Goal: Register for event/course

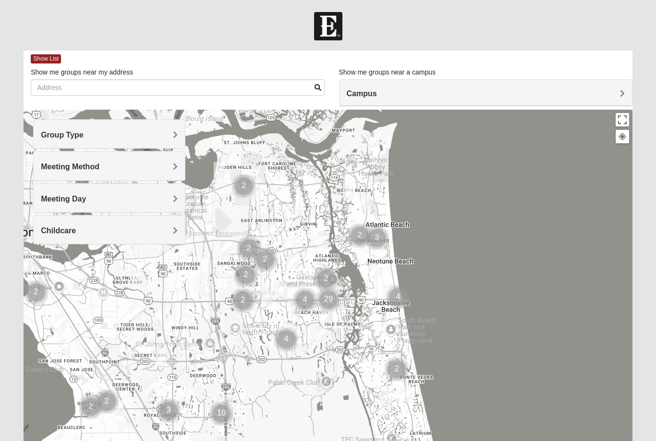
click at [86, 198] on span "Meeting Day" at bounding box center [63, 199] width 45 height 8
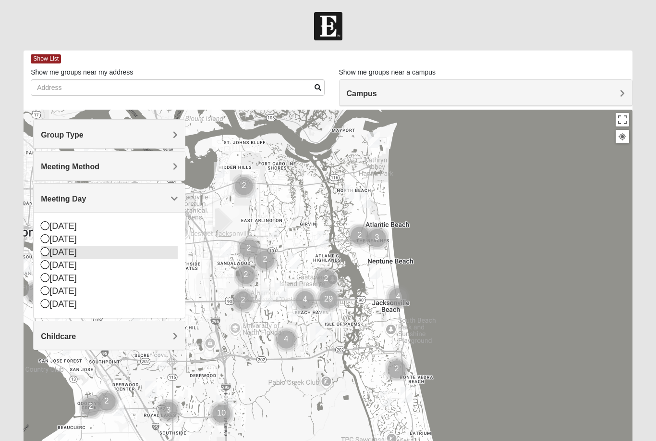
click at [45, 253] on icon at bounding box center [45, 251] width 9 height 9
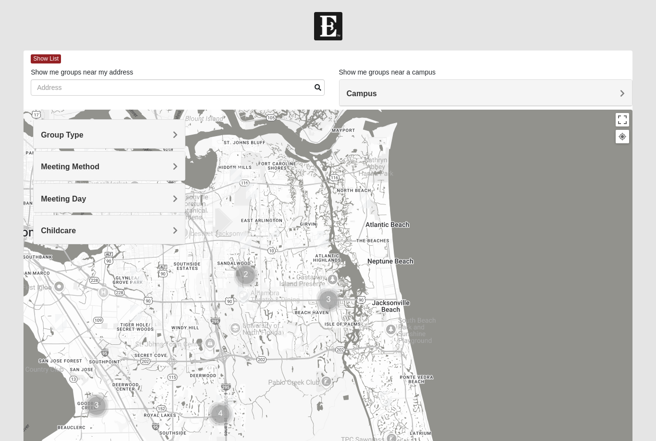
click at [168, 132] on h4 "Group Type" at bounding box center [109, 134] width 137 height 9
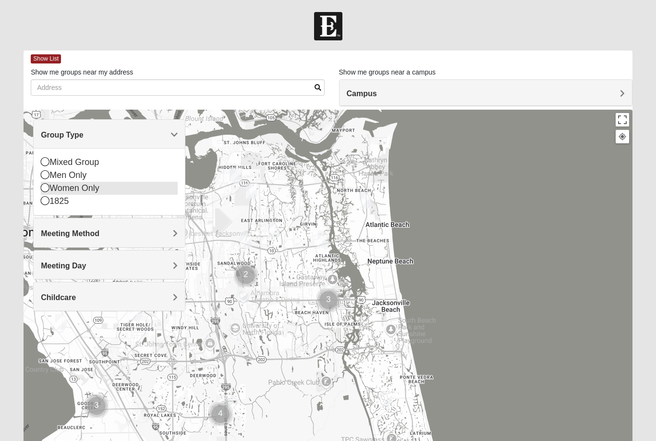
click at [47, 192] on icon at bounding box center [45, 187] width 9 height 9
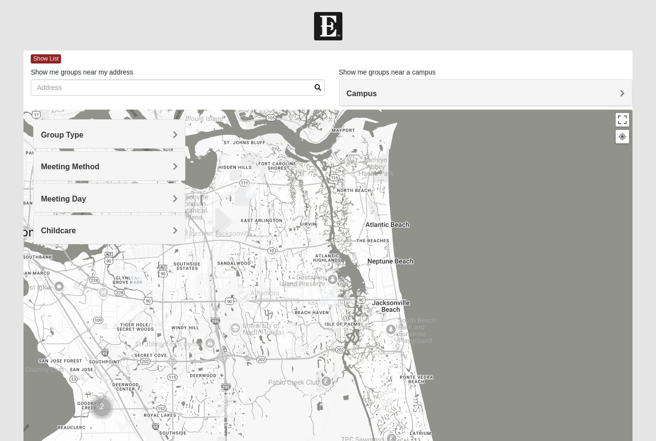
click at [169, 170] on h4 "Meeting Method" at bounding box center [109, 166] width 137 height 9
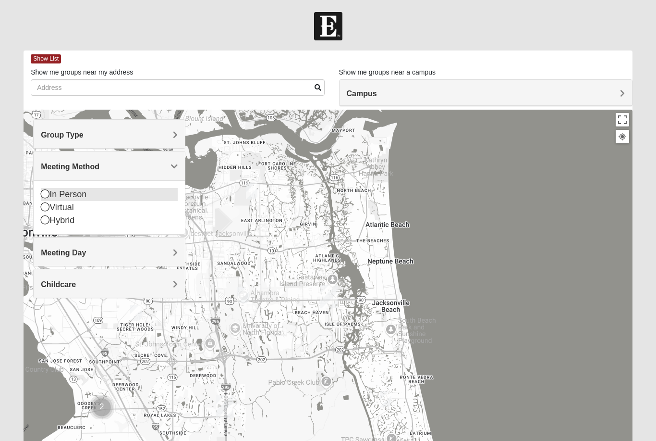
click at [48, 196] on icon at bounding box center [45, 193] width 9 height 9
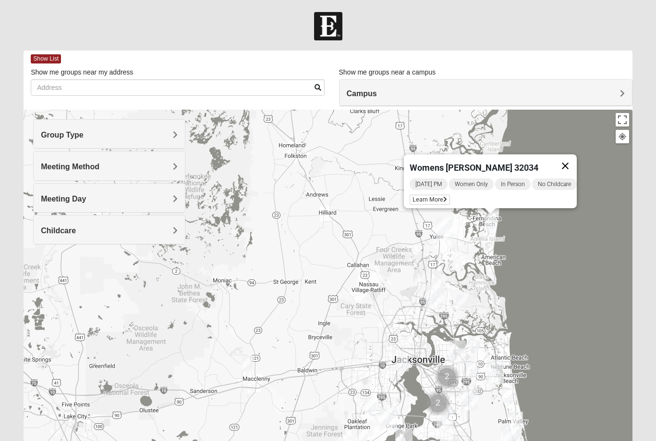
click at [569, 161] on button "Close" at bounding box center [565, 165] width 23 height 23
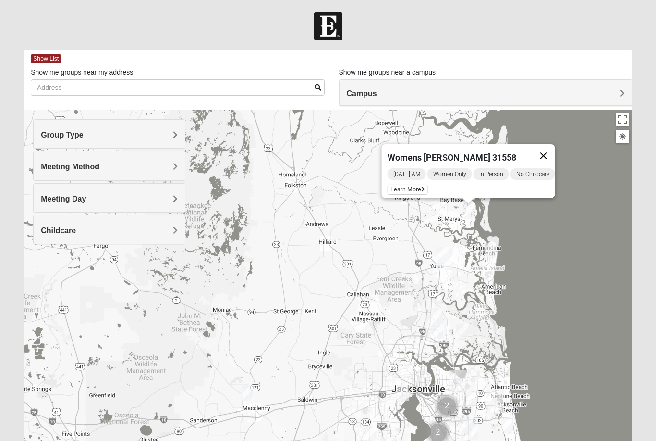
click at [553, 148] on button "Close" at bounding box center [543, 155] width 23 height 23
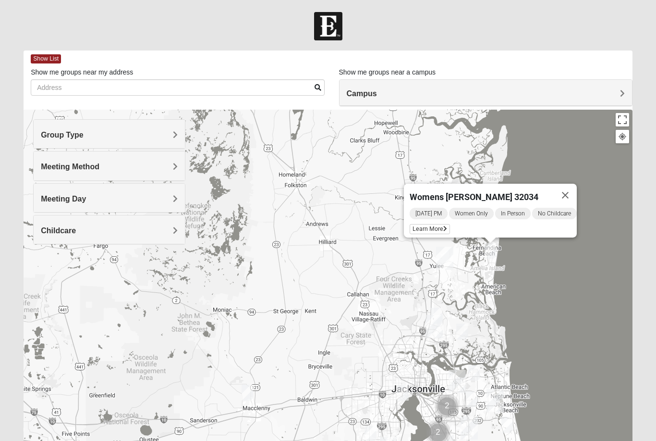
click at [436, 222] on div "Tuesday PM Women Only In Person No Childcare Learn More" at bounding box center [493, 222] width 167 height 31
click at [435, 229] on span "Learn More" at bounding box center [430, 229] width 40 height 10
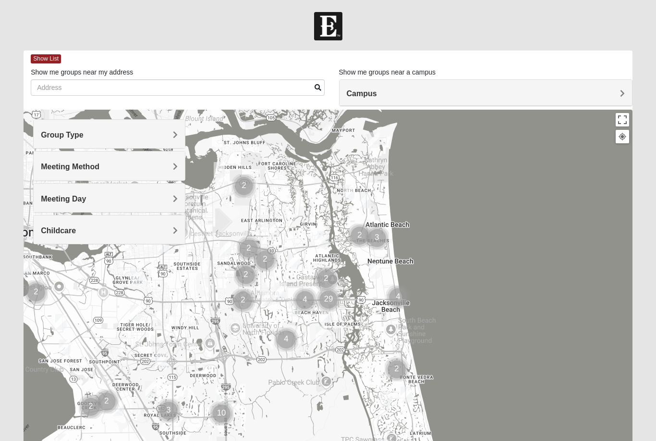
click at [112, 202] on h4 "Meeting Day" at bounding box center [109, 198] width 137 height 9
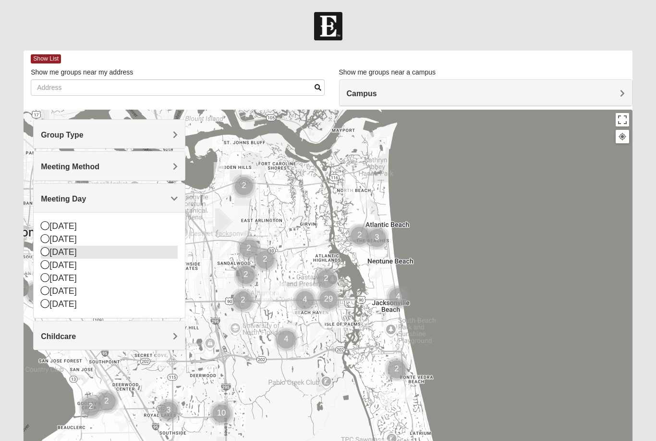
click at [50, 250] on div "[DATE]" at bounding box center [109, 252] width 137 height 13
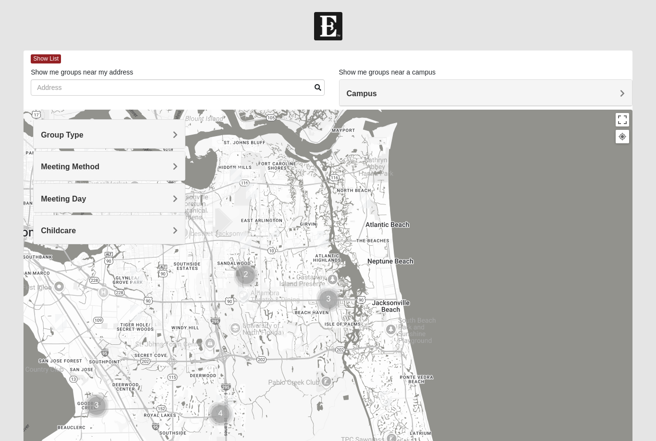
click at [174, 173] on div "Meeting Method" at bounding box center [109, 165] width 151 height 28
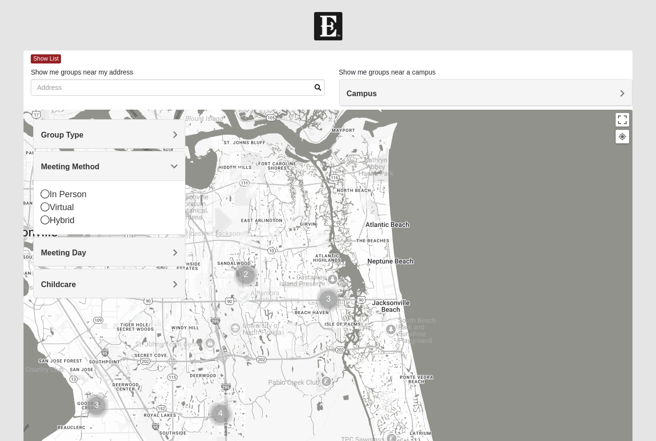
click at [172, 139] on div "Group Type" at bounding box center [109, 134] width 151 height 28
click at [52, 189] on div "In Person" at bounding box center [109, 194] width 137 height 13
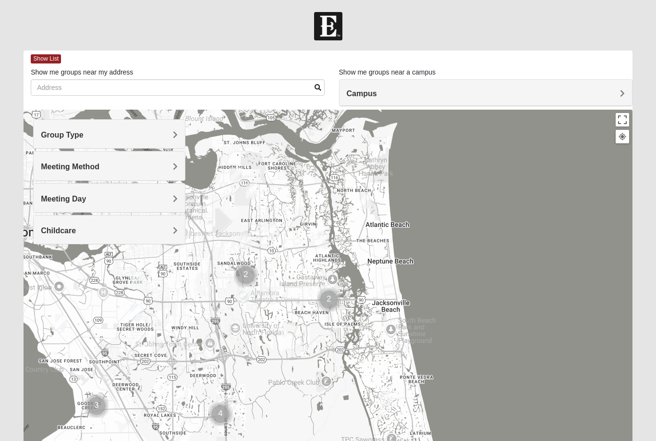
click at [167, 232] on h4 "Childcare" at bounding box center [109, 230] width 137 height 9
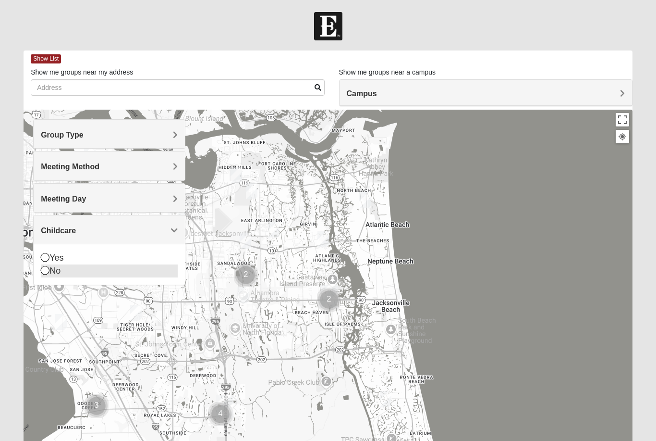
click at [51, 271] on div "No" at bounding box center [109, 270] width 137 height 13
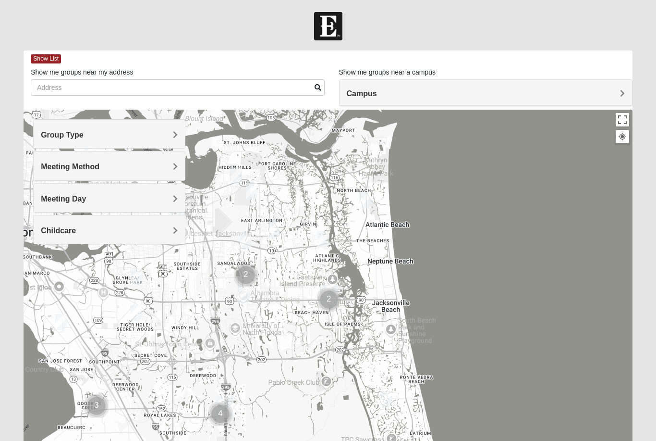
click at [170, 135] on h4 "Group Type" at bounding box center [109, 134] width 137 height 9
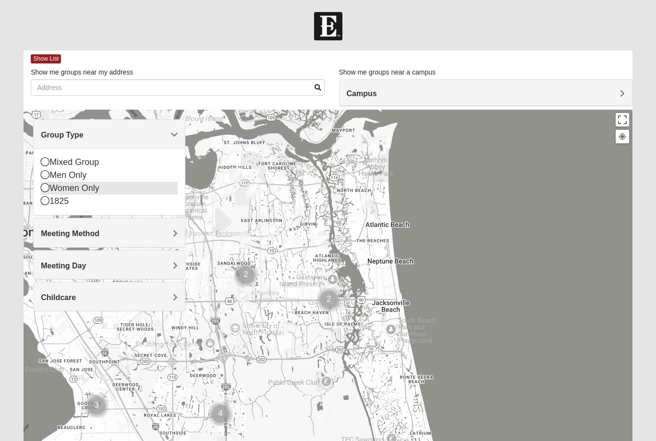
click at [48, 189] on icon at bounding box center [45, 187] width 9 height 9
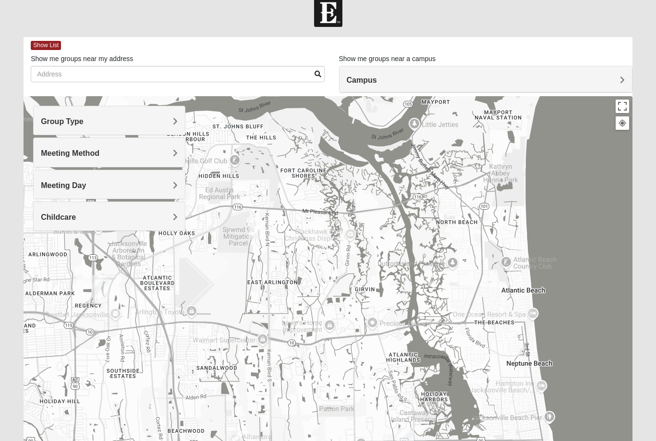
scroll to position [26, 0]
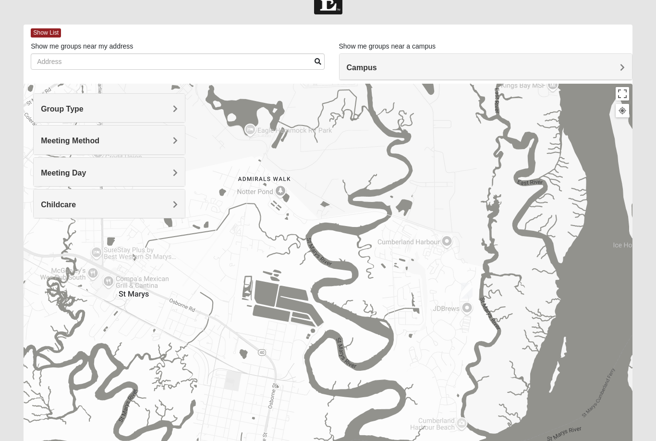
click at [476, 283] on img "Womens Abell 31558" at bounding box center [466, 291] width 19 height 24
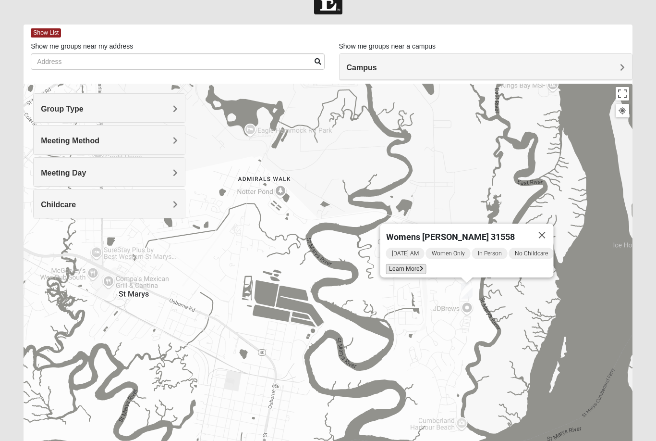
click at [414, 264] on span "Learn More" at bounding box center [406, 269] width 40 height 10
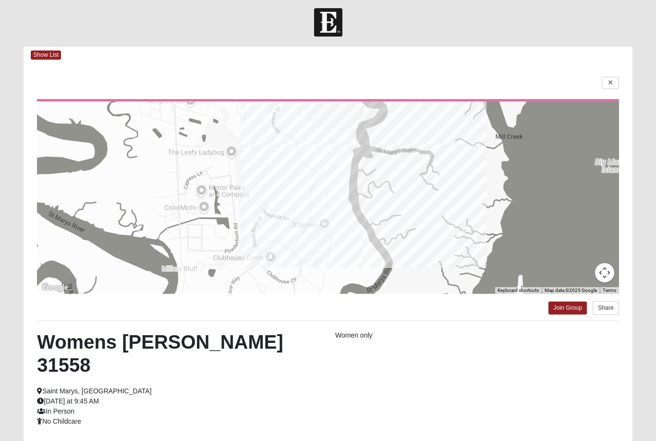
scroll to position [0, 0]
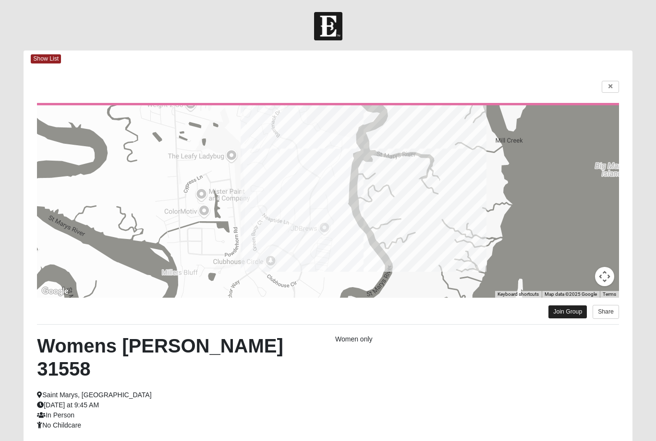
click at [559, 311] on link "Join Group" at bounding box center [568, 311] width 38 height 13
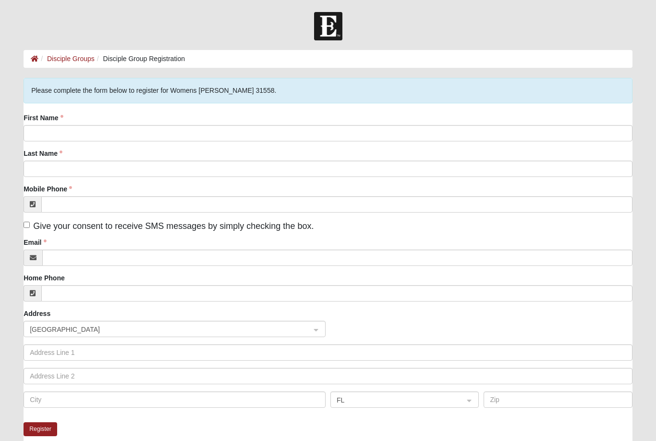
click at [30, 227] on input "Give your consent to receive SMS messages by simply checking the box." at bounding box center [27, 224] width 6 height 6
checkbox input "true"
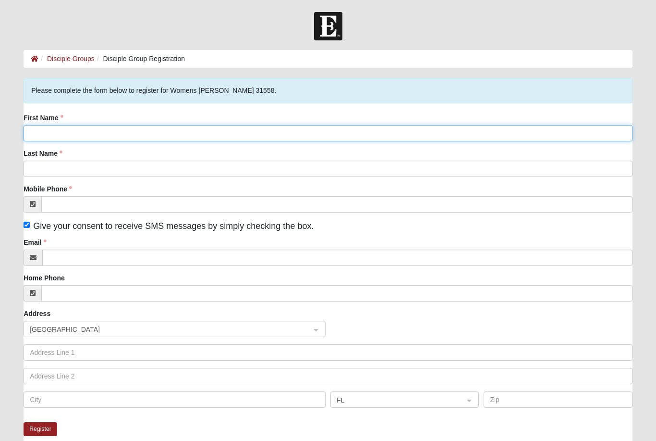
click at [85, 134] on input "First Name" at bounding box center [328, 133] width 609 height 16
type input "[PERSON_NAME]"
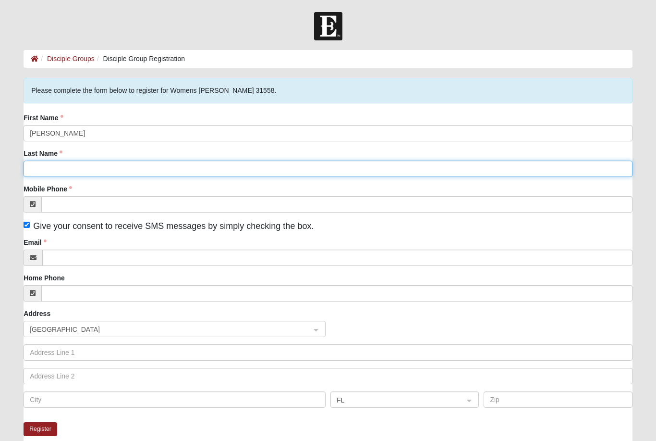
click at [126, 170] on input "Last Name" at bounding box center [328, 168] width 609 height 16
type input "[PERSON_NAME]"
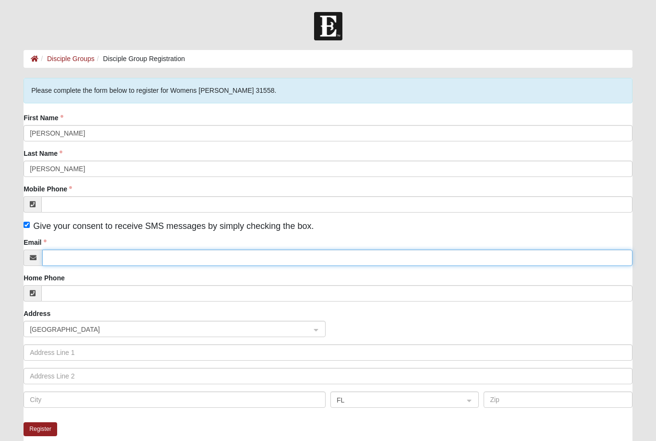
click at [108, 263] on input "Email" at bounding box center [337, 257] width 590 height 16
type input "[EMAIL_ADDRESS][DOMAIN_NAME]"
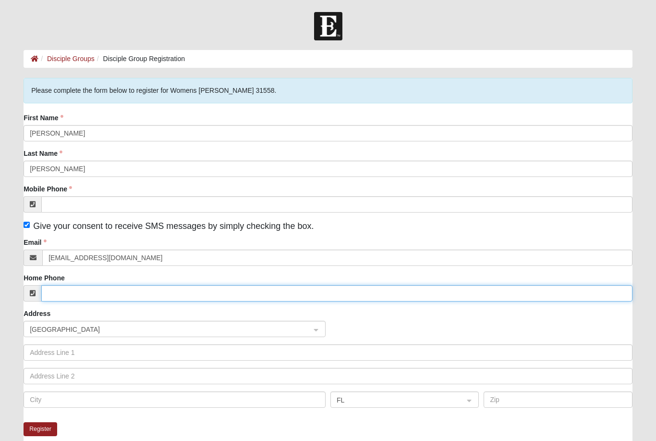
click at [126, 297] on input "Home Phone" at bounding box center [336, 293] width 591 height 16
type input "[PHONE_NUMBER]"
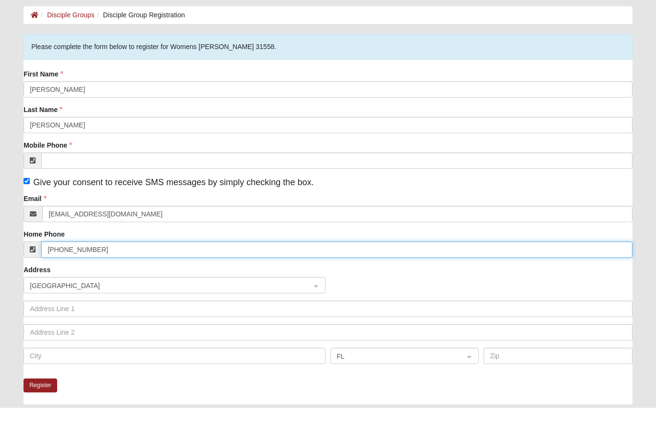
scroll to position [13, 0]
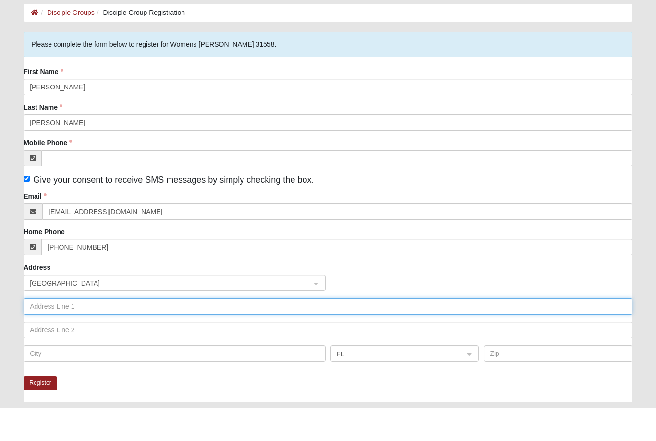
click at [138, 331] on input "text" at bounding box center [328, 339] width 609 height 16
type input "[STREET_ADDRESS]"
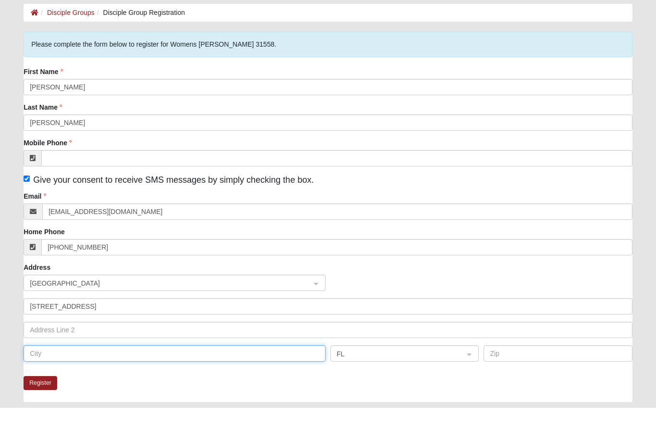
click at [142, 378] on input "text" at bounding box center [175, 386] width 302 height 16
type input "Yulee"
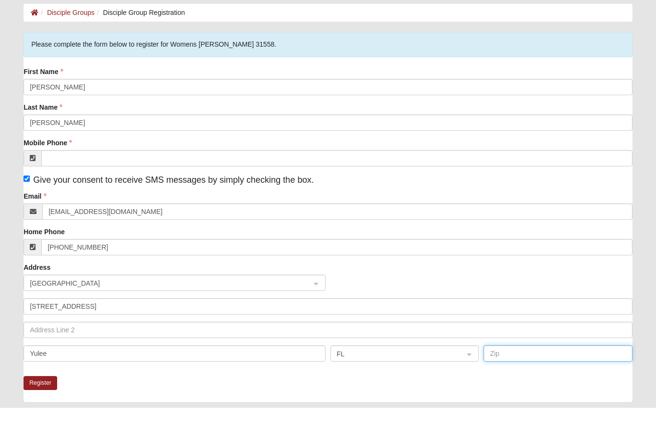
click at [522, 378] on input "text" at bounding box center [558, 386] width 148 height 16
type input "32097"
click at [48, 409] on button "Register" at bounding box center [41, 416] width 34 height 14
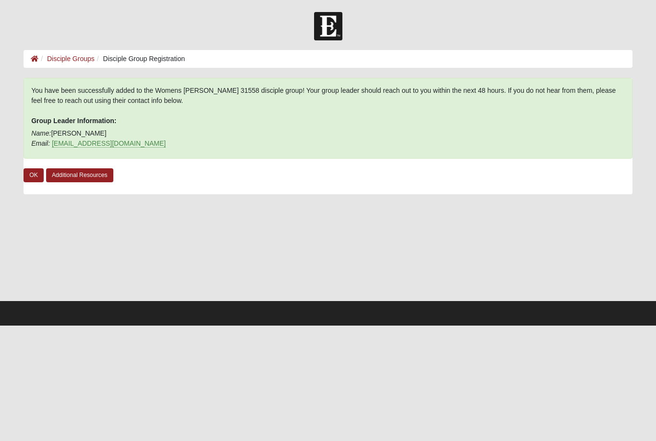
scroll to position [0, 0]
click at [334, 325] on html "Log In Disciple Group Registration Disciple Groups Disciple Group Registration …" at bounding box center [328, 162] width 656 height 325
click at [30, 180] on link "OK" at bounding box center [34, 175] width 20 height 14
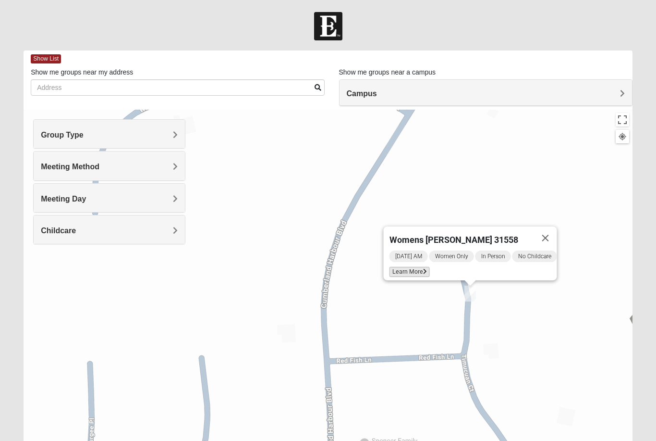
click at [413, 267] on span "Learn More" at bounding box center [410, 272] width 40 height 10
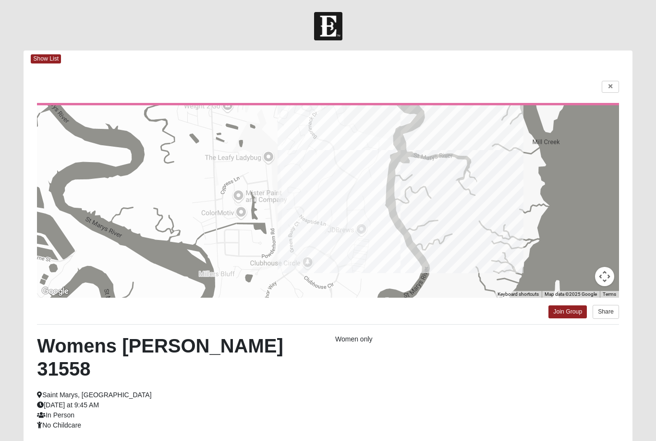
scroll to position [0, 0]
